Goal: Information Seeking & Learning: Learn about a topic

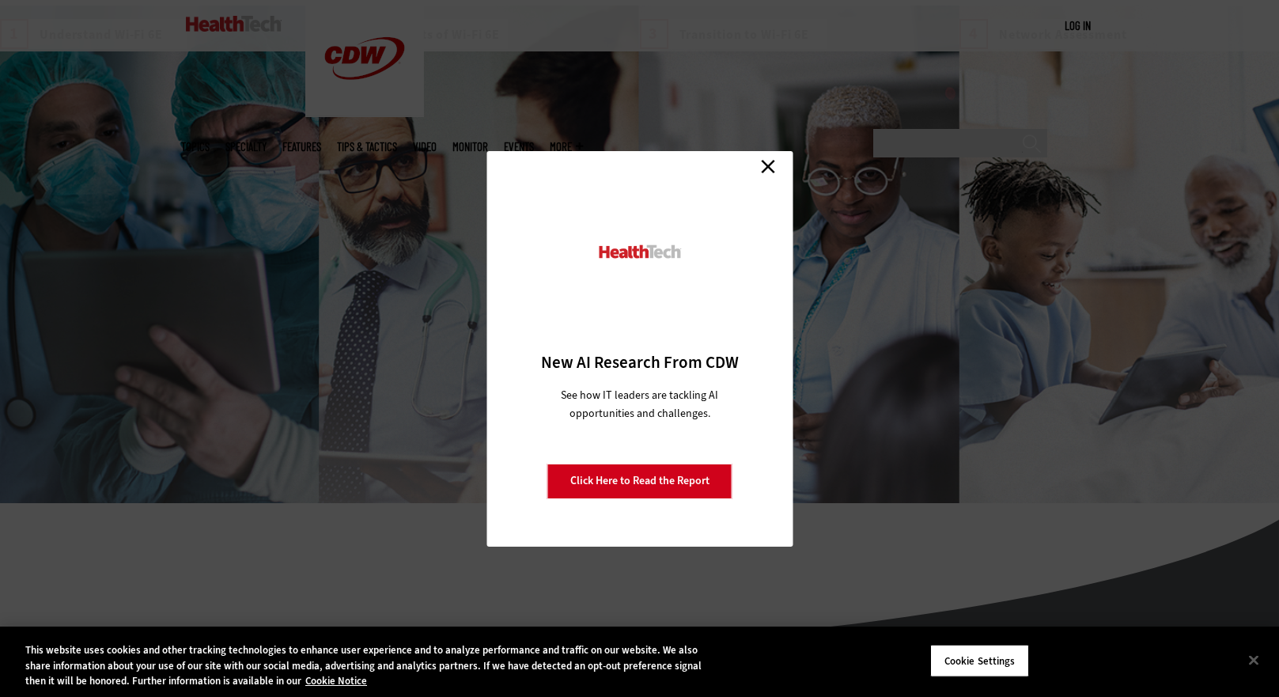
scroll to position [2429, 0]
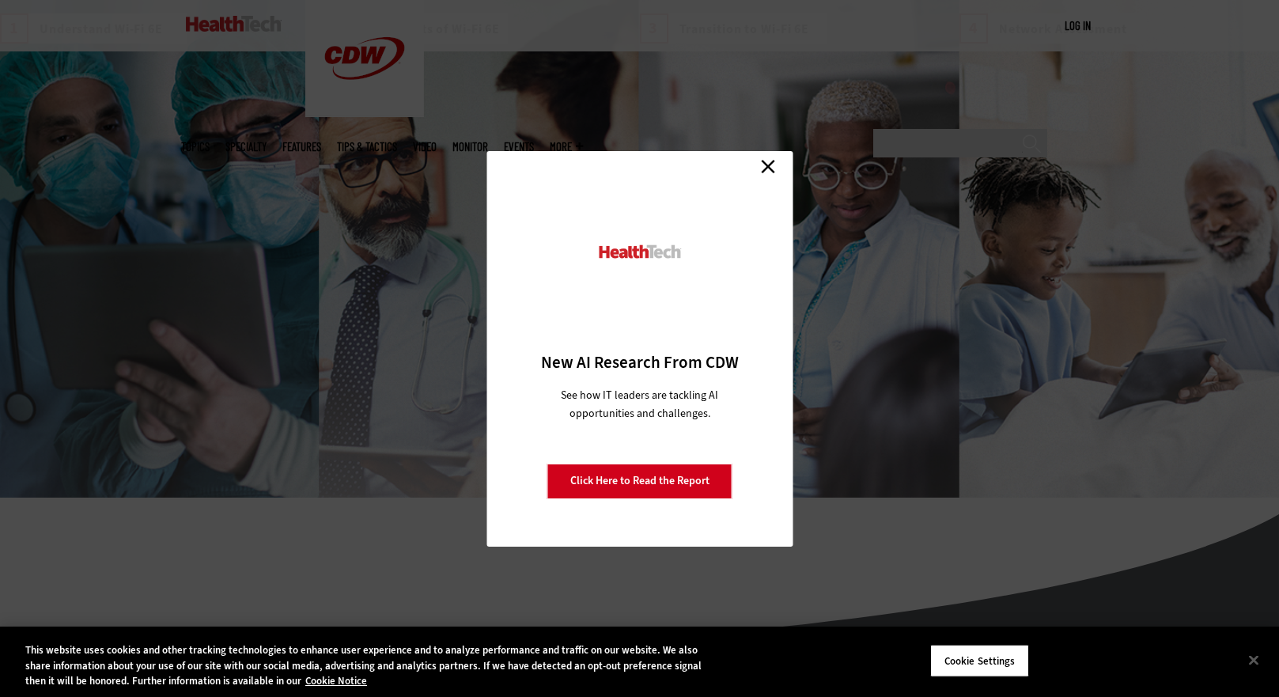
click at [770, 162] on link "Close" at bounding box center [768, 167] width 24 height 24
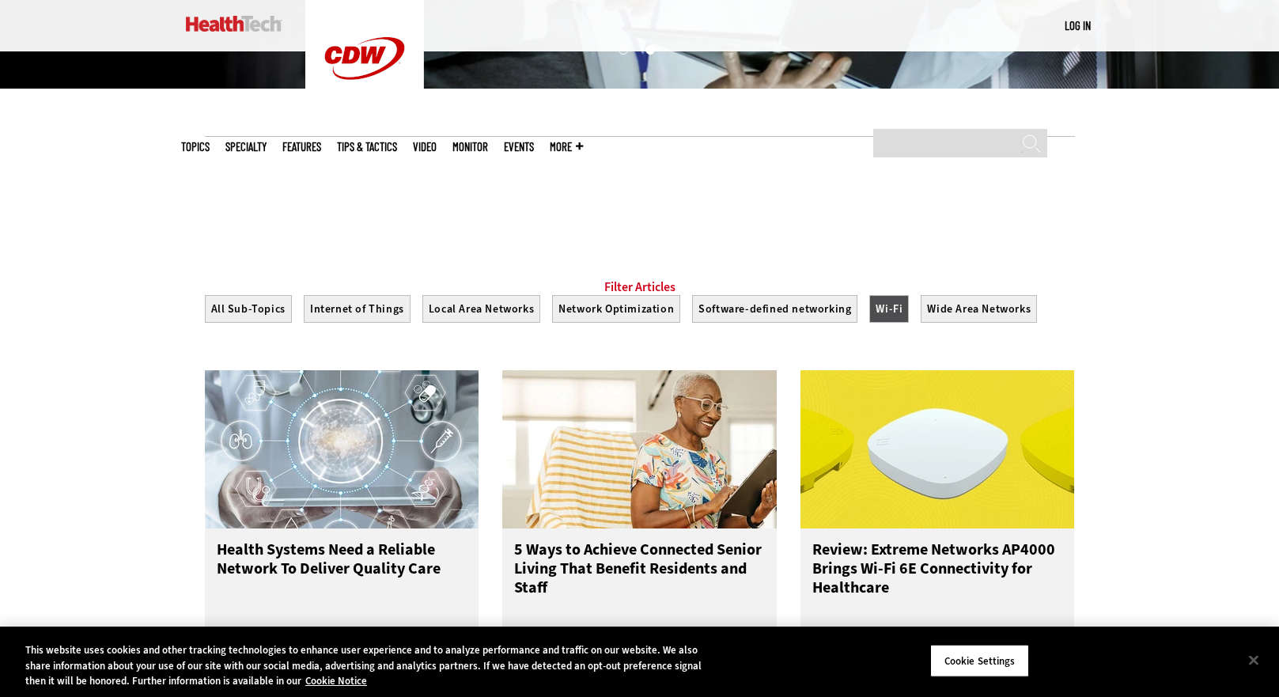
scroll to position [0, 0]
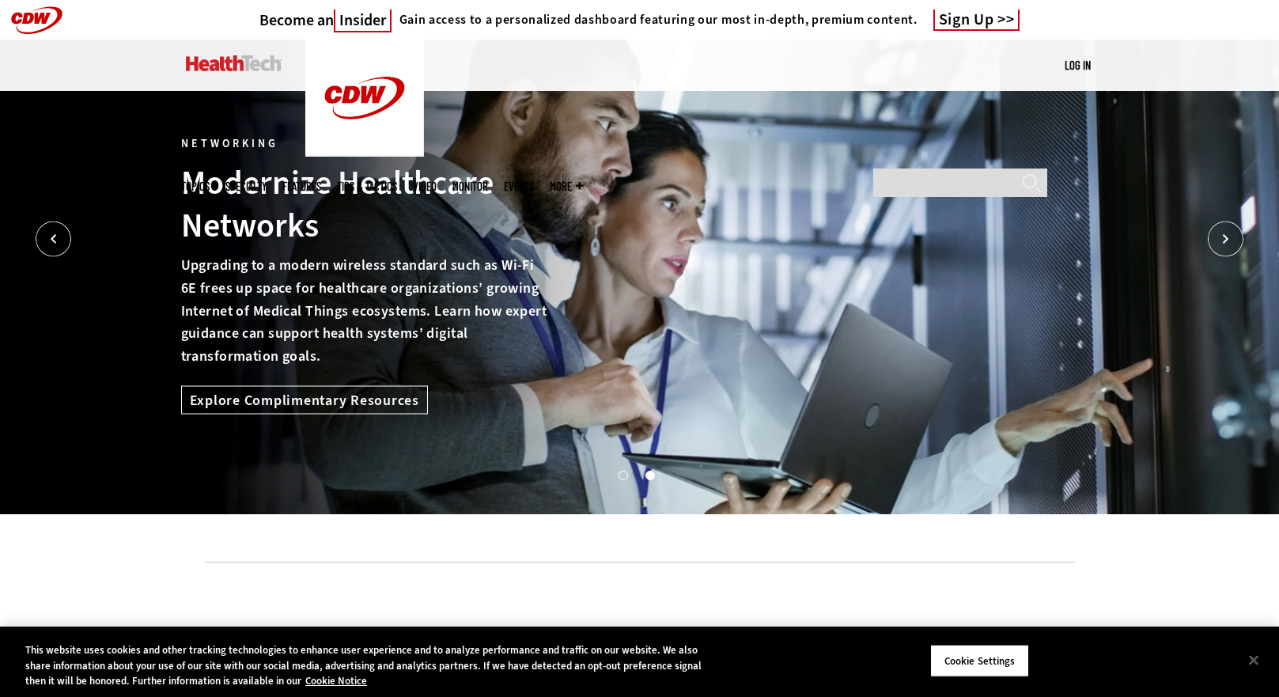
click at [321, 180] on link "Features" at bounding box center [301, 186] width 39 height 12
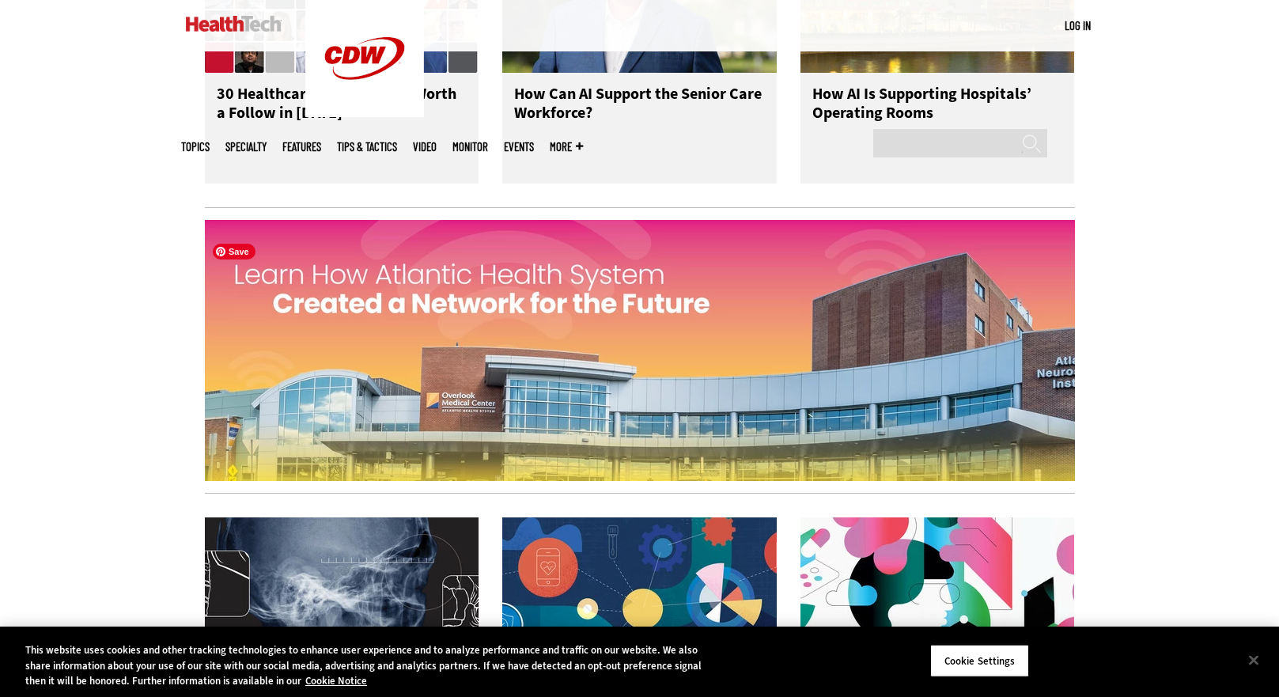
scroll to position [1657, 0]
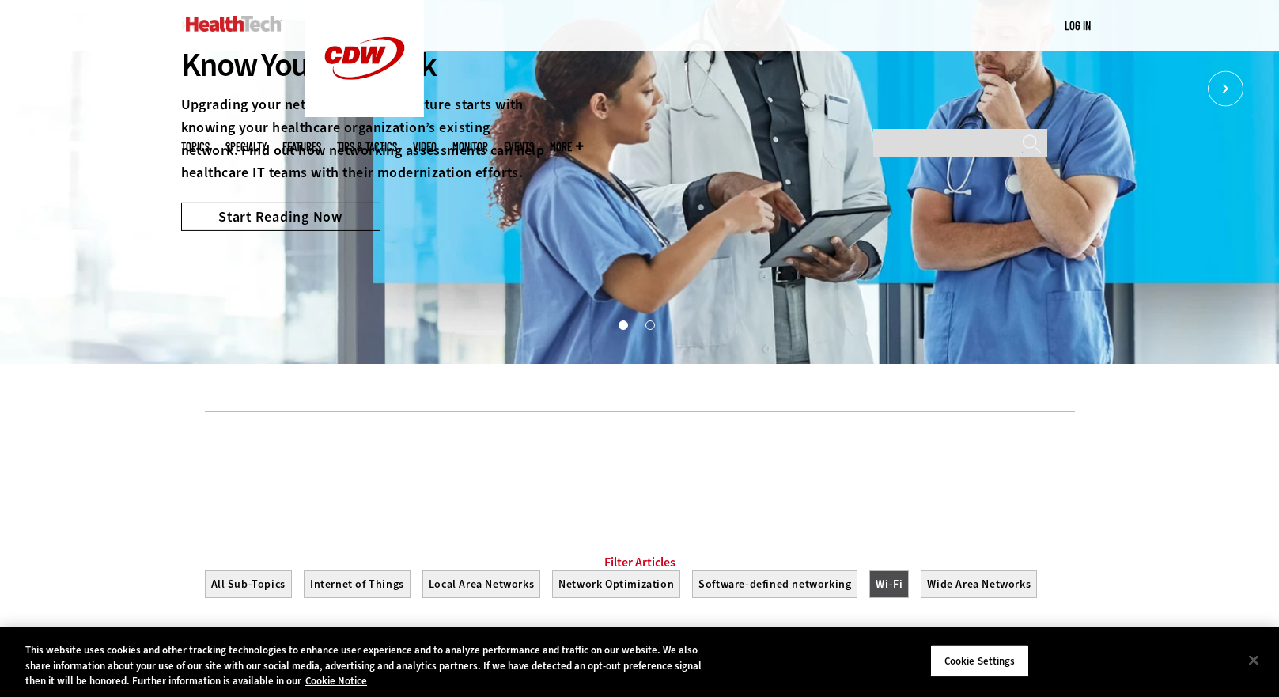
scroll to position [149, 0]
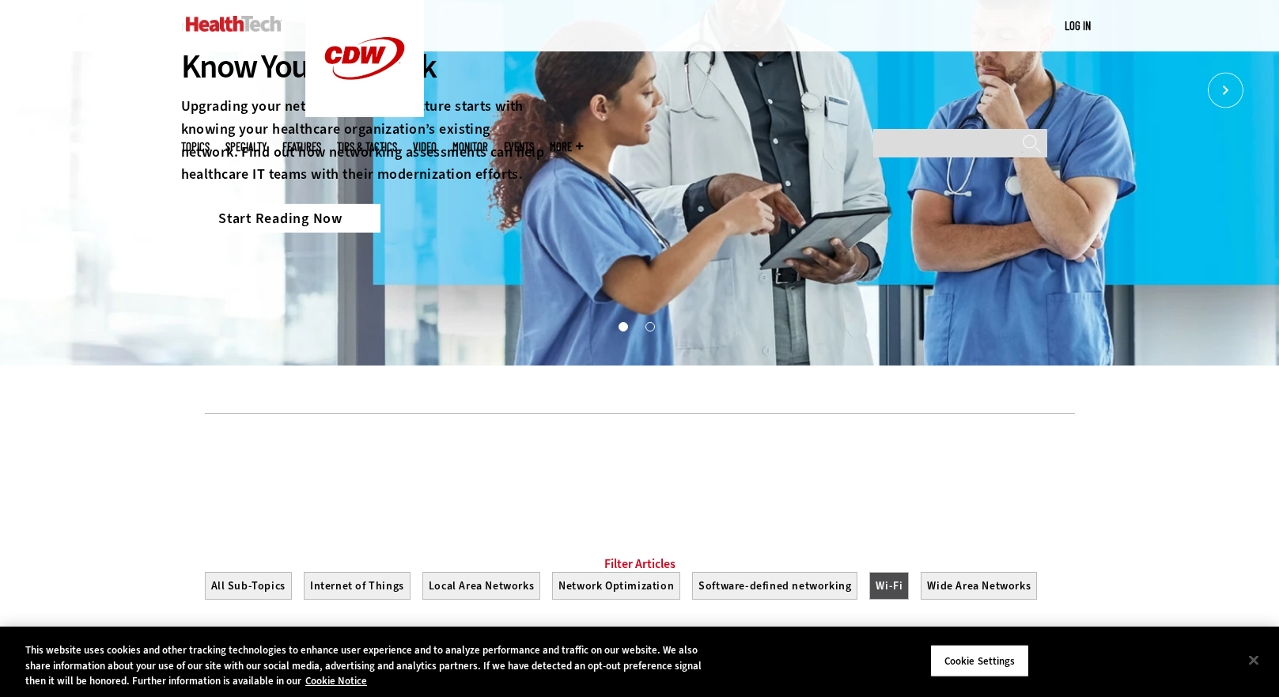
click at [260, 220] on link "Start Reading Now" at bounding box center [280, 218] width 199 height 28
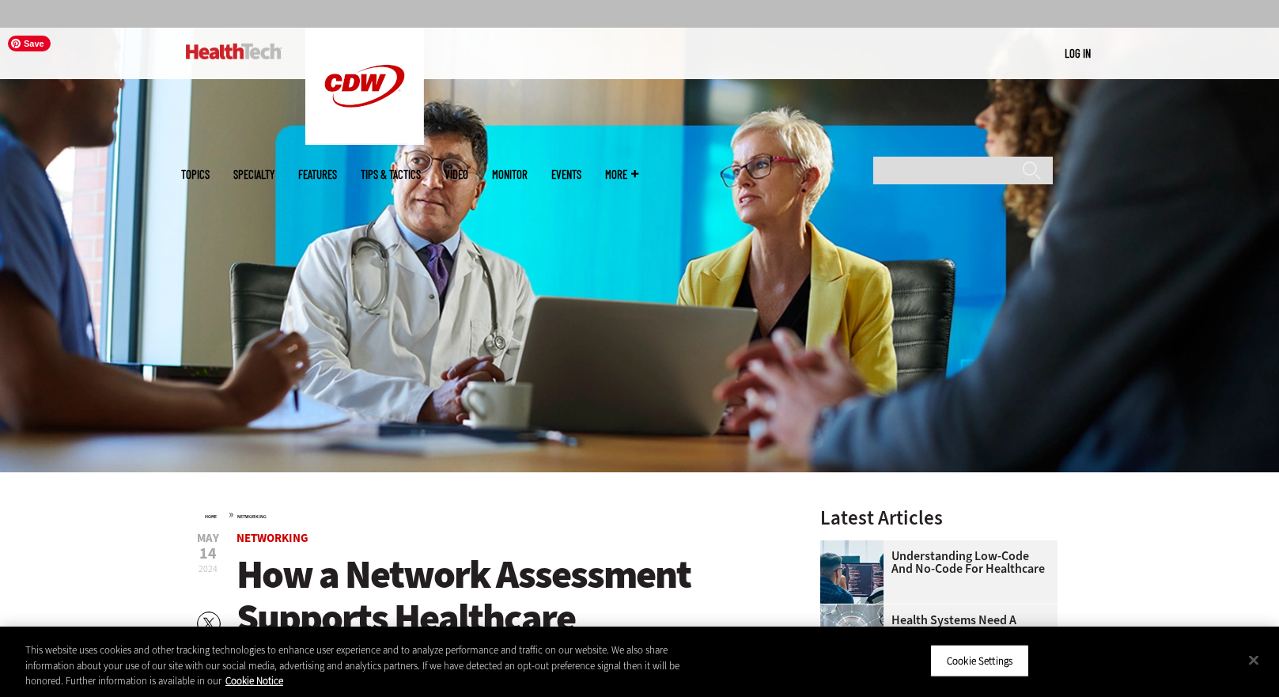
scroll to position [25, 0]
